Goal: Task Accomplishment & Management: Use online tool/utility

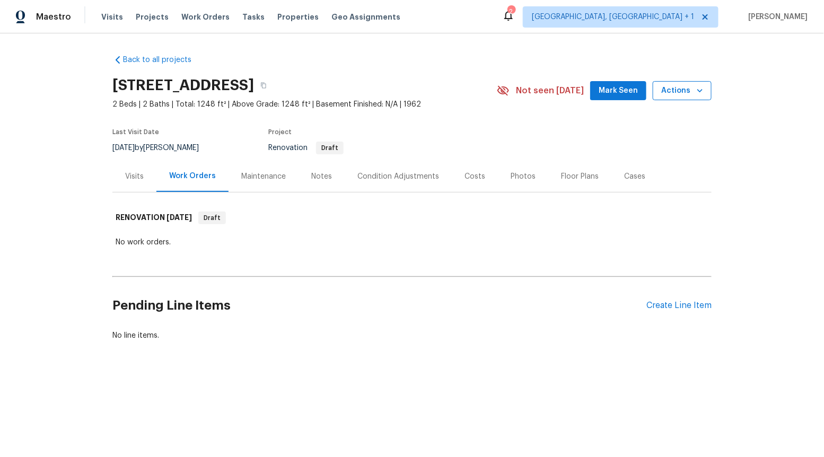
click at [675, 92] on span "Actions" at bounding box center [683, 90] width 42 height 13
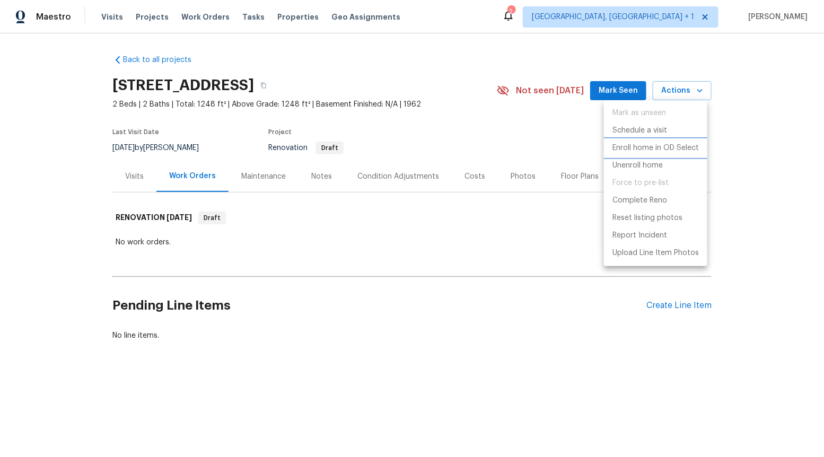
click at [653, 144] on p "Enroll home in OD Select" at bounding box center [656, 148] width 86 height 11
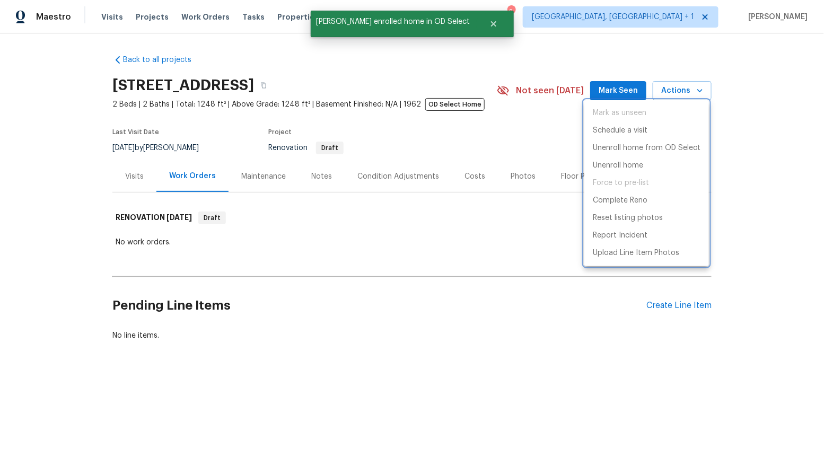
click at [769, 183] on div at bounding box center [412, 228] width 824 height 457
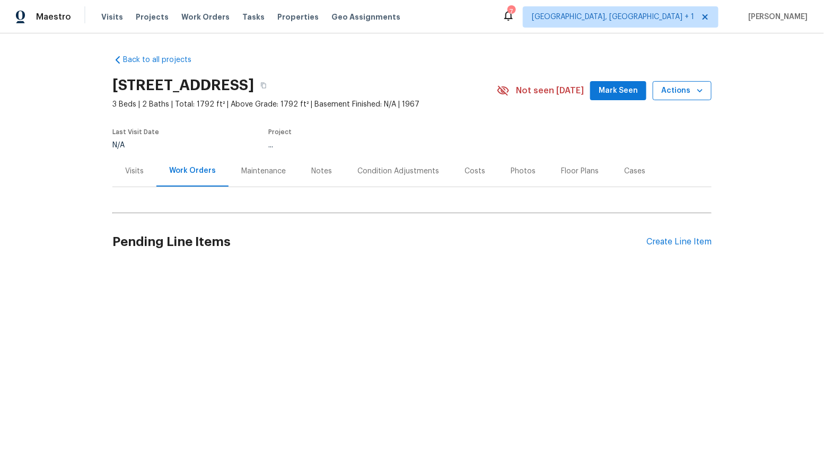
click at [695, 92] on icon "button" at bounding box center [700, 90] width 11 height 11
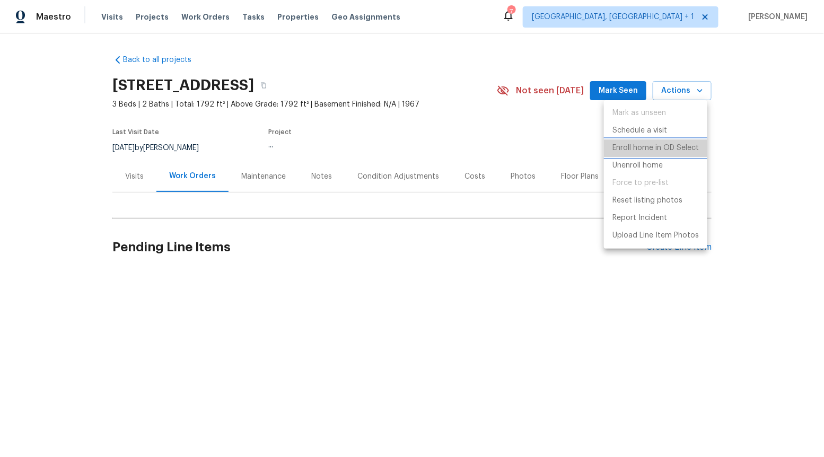
click at [658, 144] on p "Enroll home in OD Select" at bounding box center [656, 148] width 86 height 11
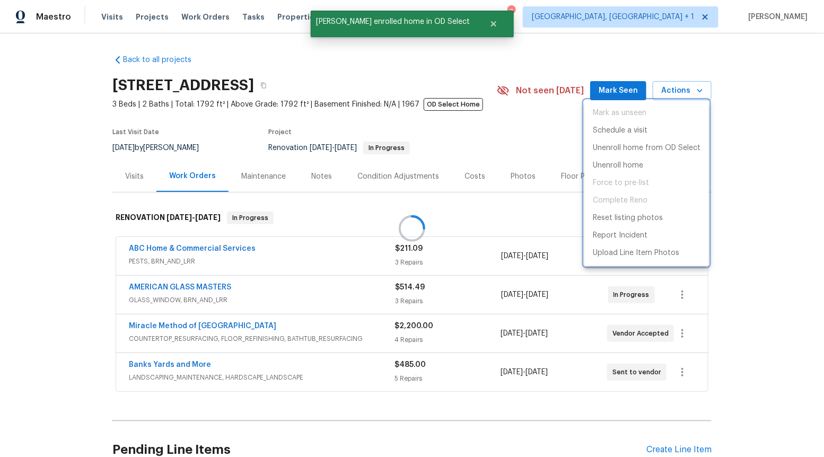
click at [778, 104] on div at bounding box center [412, 228] width 824 height 457
